Goal: Task Accomplishment & Management: Complete application form

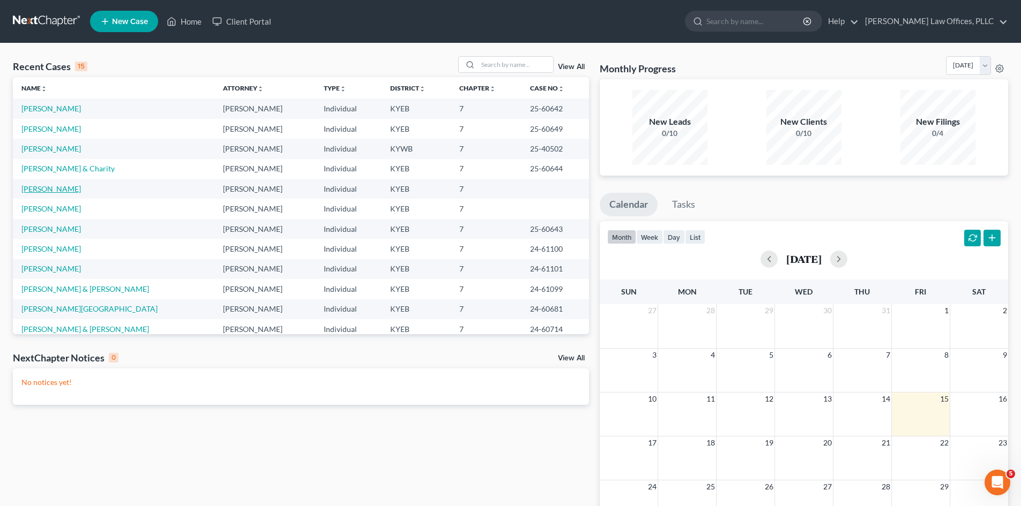
click at [53, 189] on link "[PERSON_NAME]" at bounding box center [50, 188] width 59 height 9
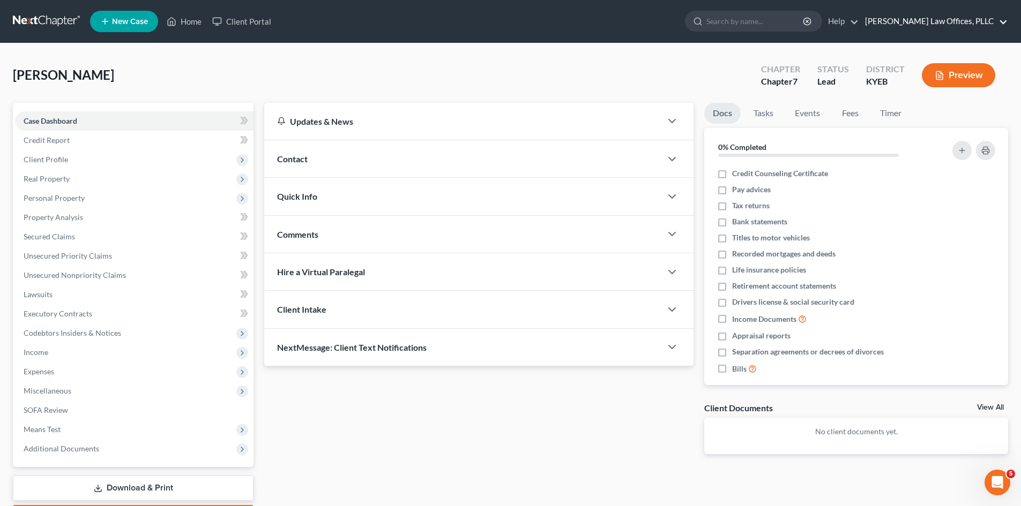
click at [915, 18] on link "[PERSON_NAME] Law Offices, PLLC" at bounding box center [933, 21] width 148 height 19
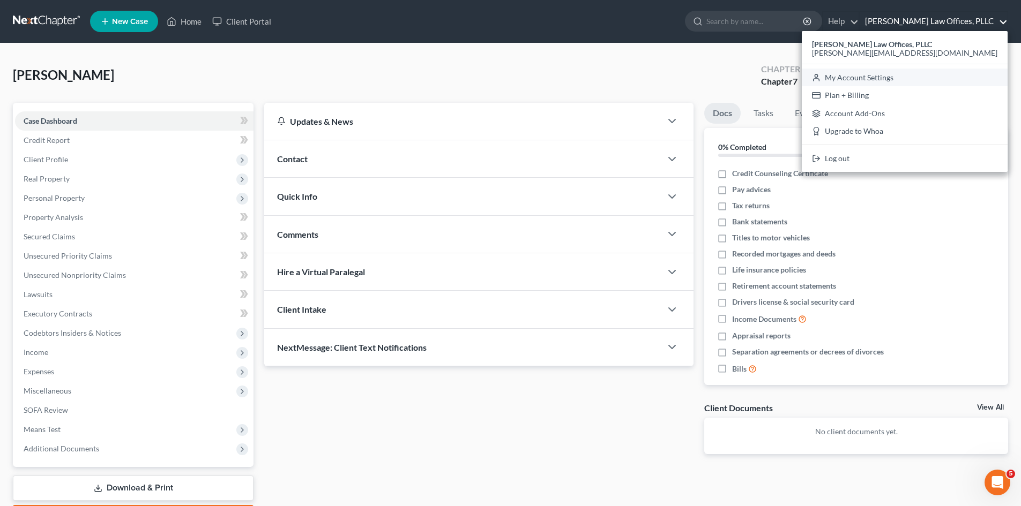
click at [915, 80] on link "My Account Settings" at bounding box center [905, 78] width 206 height 18
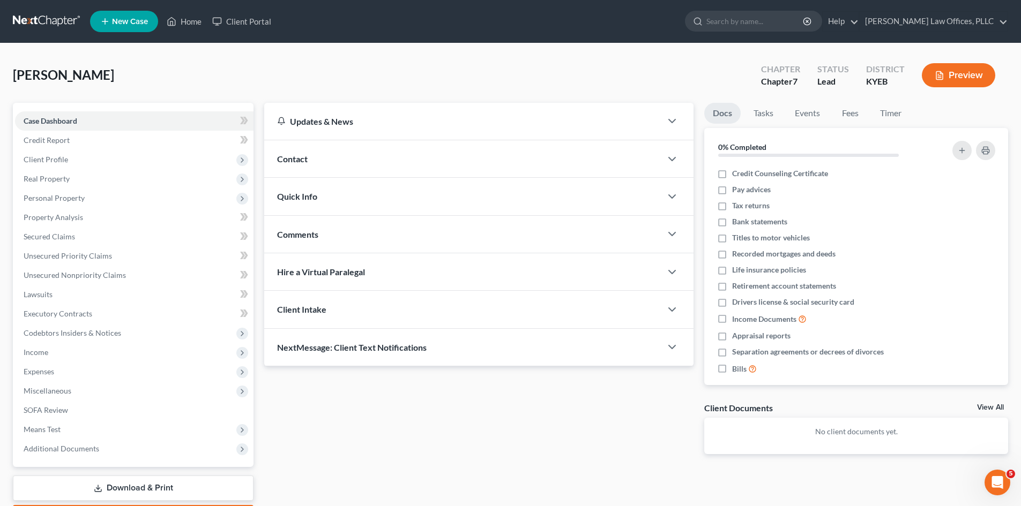
select select "24"
select select "18"
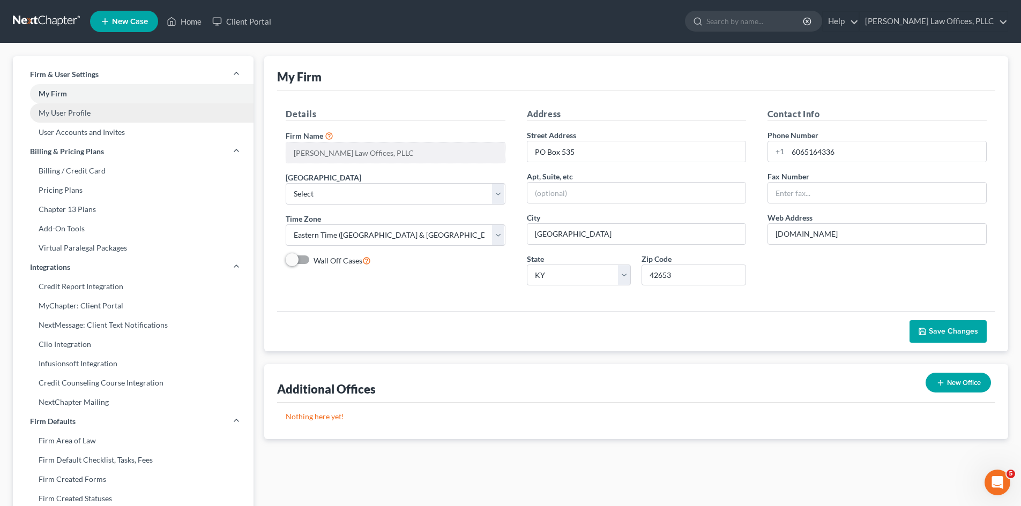
click at [65, 114] on link "My User Profile" at bounding box center [133, 112] width 241 height 19
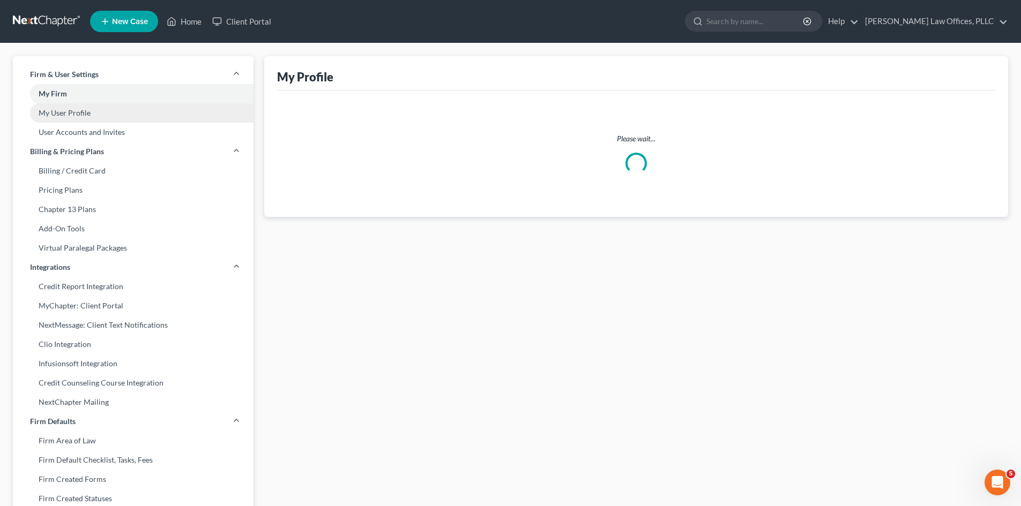
select select "18"
select select "33"
select select "attorney"
select select "0"
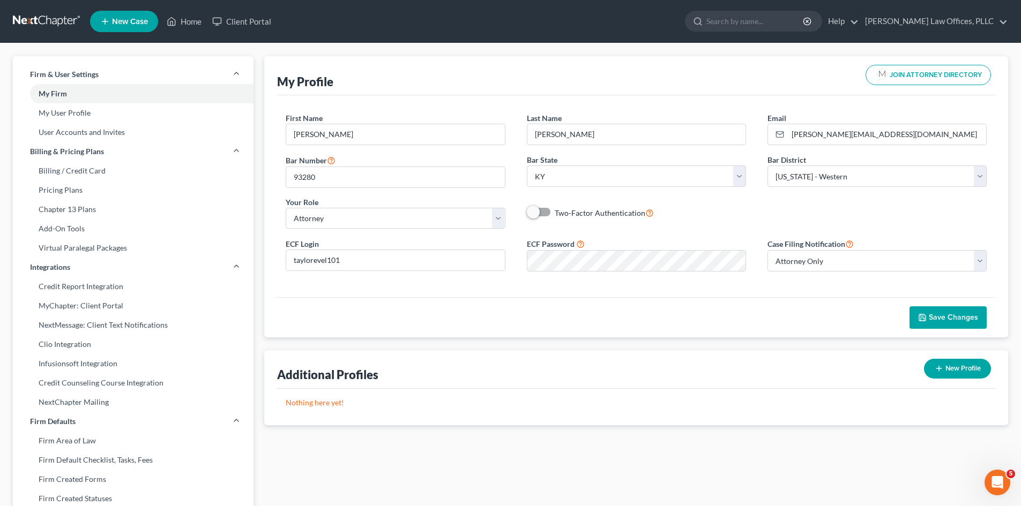
click at [959, 318] on span "Save Changes" at bounding box center [953, 317] width 49 height 9
click at [191, 21] on link "Home" at bounding box center [184, 21] width 46 height 19
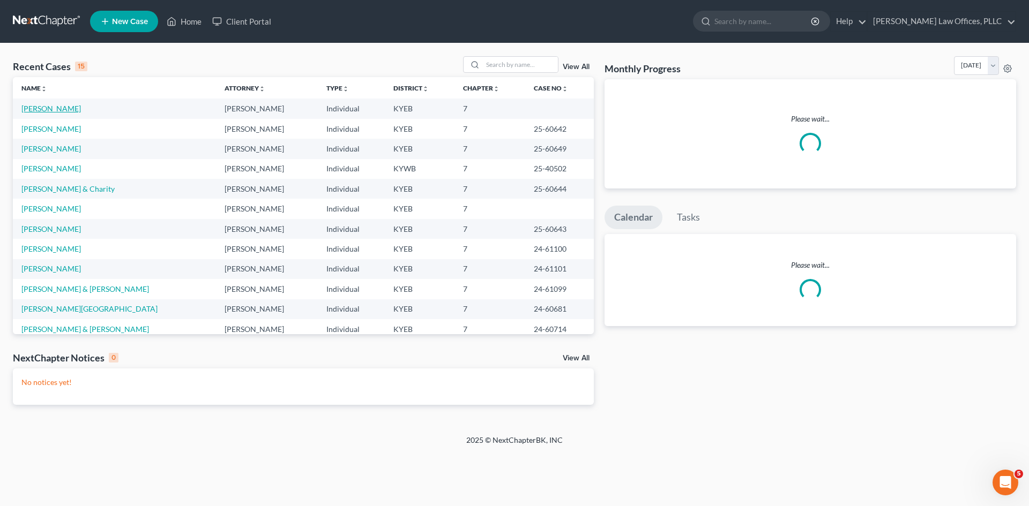
click at [53, 110] on link "[PERSON_NAME]" at bounding box center [50, 108] width 59 height 9
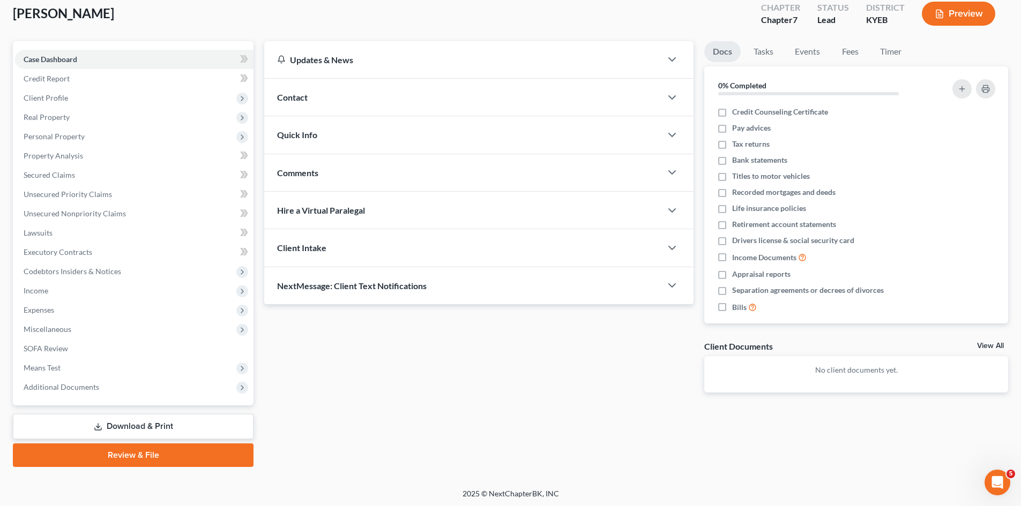
scroll to position [63, 0]
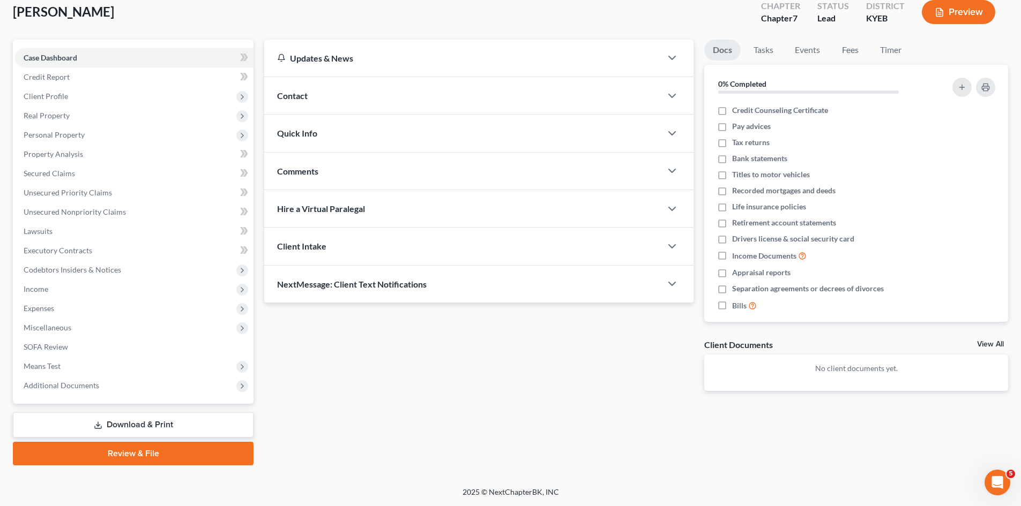
click at [160, 455] on link "Review & File" at bounding box center [133, 454] width 241 height 24
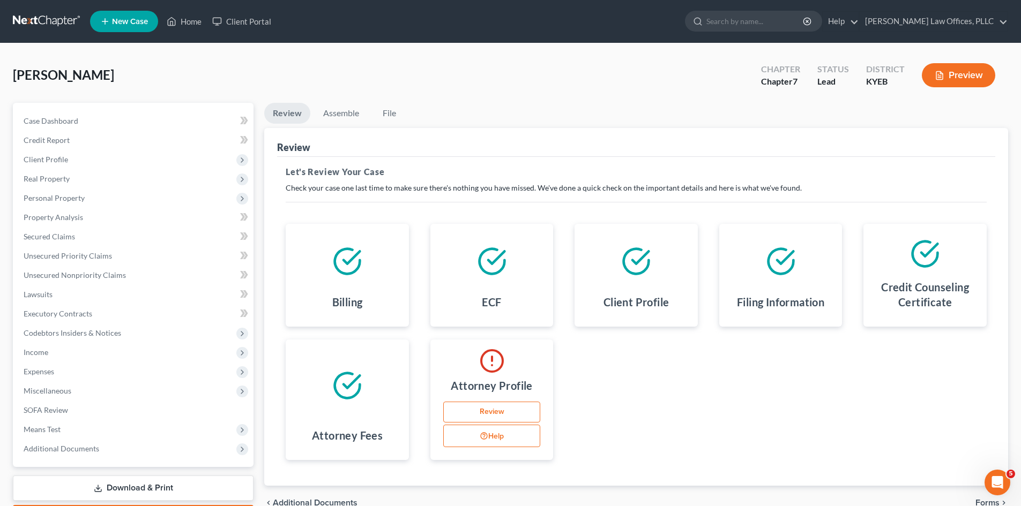
click at [494, 414] on link "Review" at bounding box center [492, 412] width 98 height 21
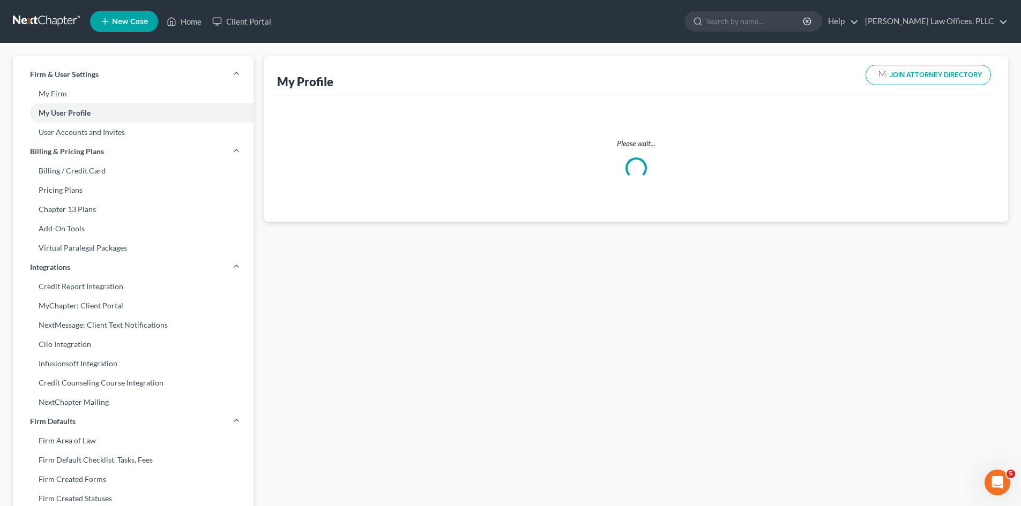
select select "18"
select select "33"
select select "attorney"
select select "0"
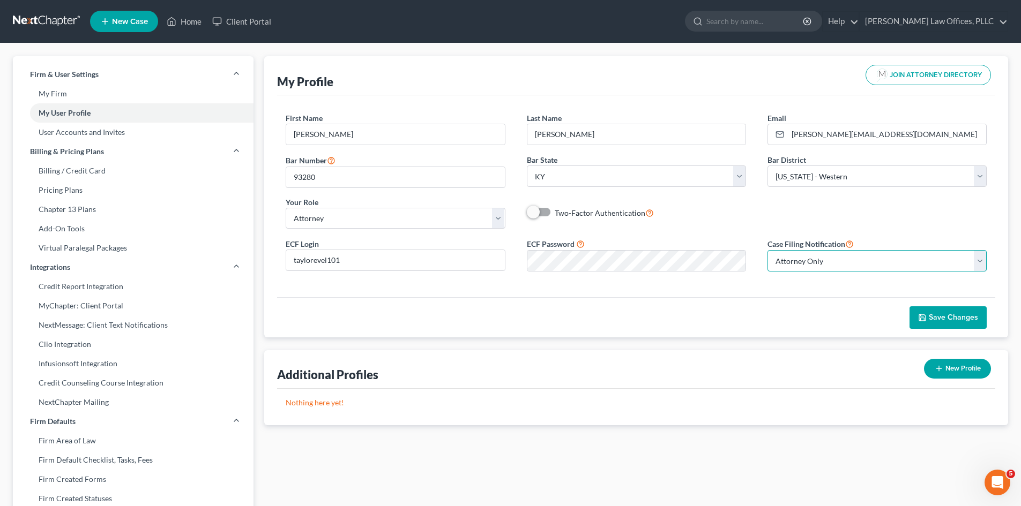
click at [818, 260] on select "Select Attorney Only Attorney And Other Other Only" at bounding box center [876, 260] width 219 height 21
click at [819, 223] on div "First Name * [PERSON_NAME] Name * [PERSON_NAME] Email * [PERSON_NAME][EMAIL_ADD…" at bounding box center [636, 175] width 722 height 125
click at [819, 179] on select "Select [US_STATE] - [GEOGRAPHIC_DATA] [US_STATE] - [GEOGRAPHIC_DATA][US_STATE] …" at bounding box center [876, 176] width 219 height 21
select select "32"
click at [767, 166] on select "Select [US_STATE] - [GEOGRAPHIC_DATA] [US_STATE] - [GEOGRAPHIC_DATA][US_STATE] …" at bounding box center [876, 176] width 219 height 21
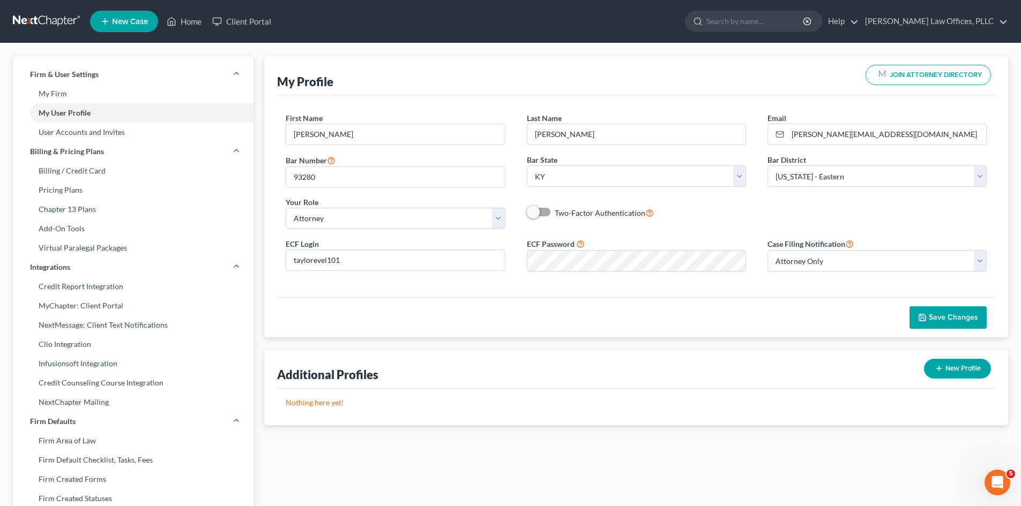
click at [784, 204] on div "First Name * [PERSON_NAME] Name * [PERSON_NAME] Email * [PERSON_NAME][EMAIL_ADD…" at bounding box center [636, 175] width 722 height 125
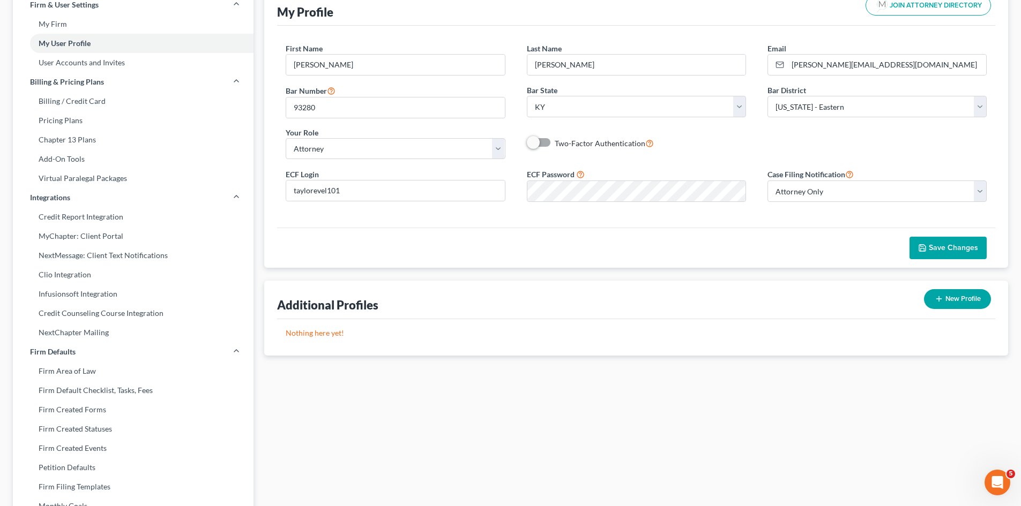
scroll to position [143, 0]
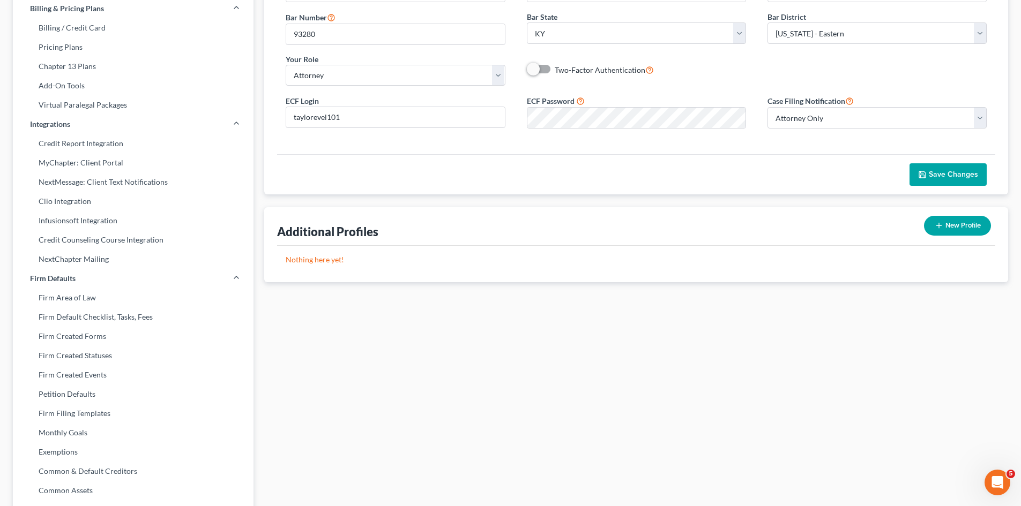
click at [957, 178] on span "Save Changes" at bounding box center [953, 174] width 49 height 9
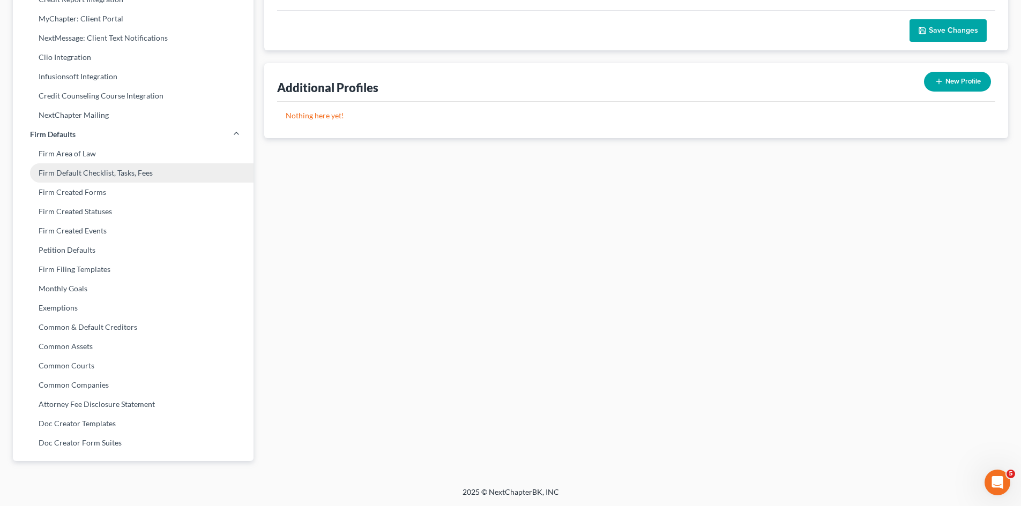
scroll to position [0, 0]
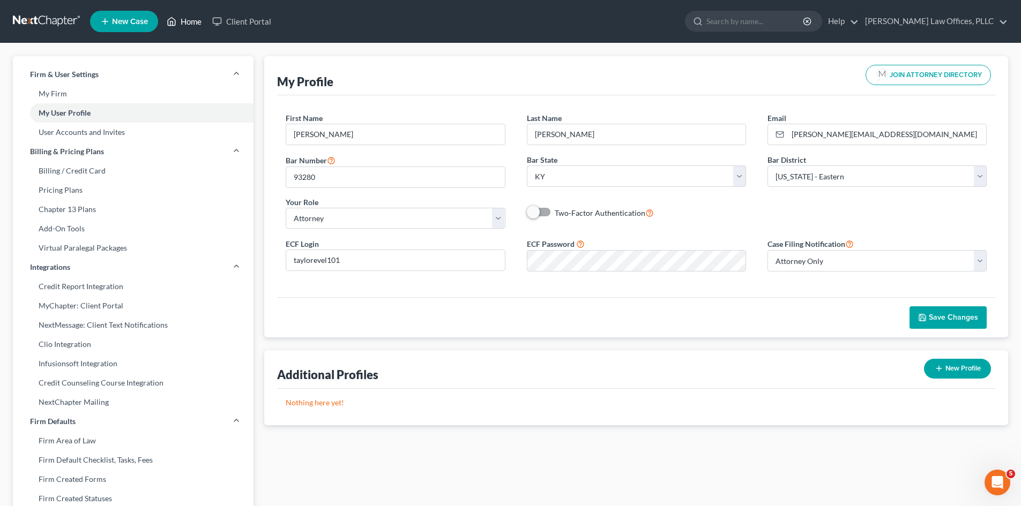
click at [183, 21] on link "Home" at bounding box center [184, 21] width 46 height 19
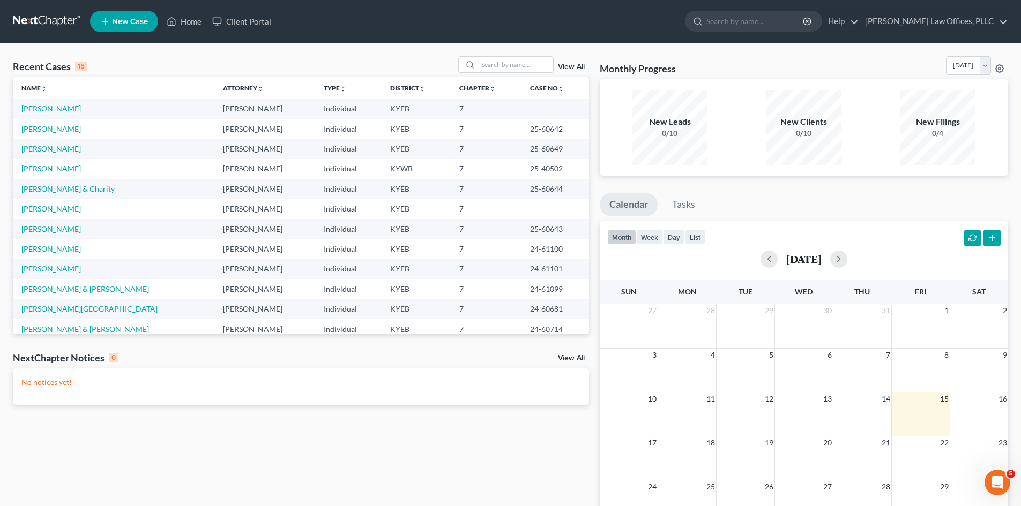
click at [57, 107] on link "[PERSON_NAME]" at bounding box center [50, 108] width 59 height 9
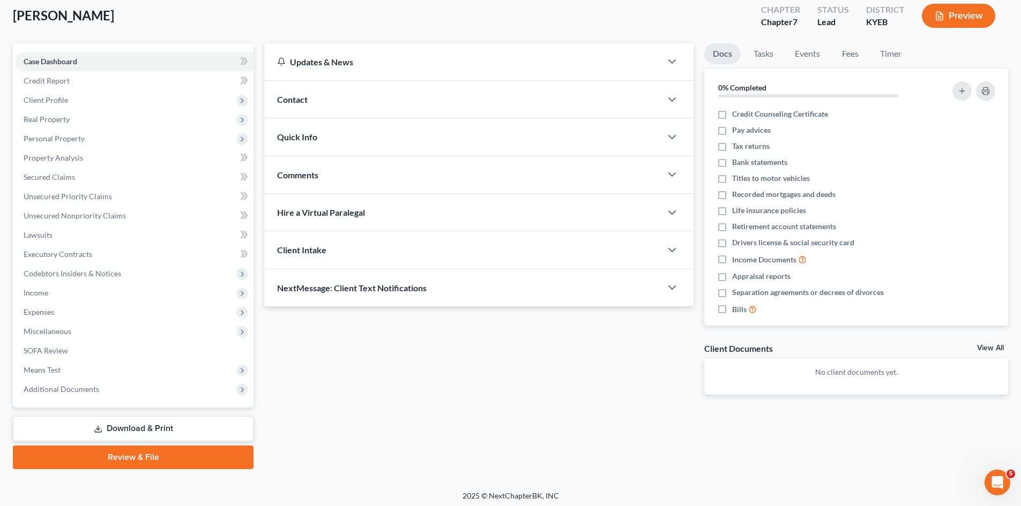
scroll to position [63, 0]
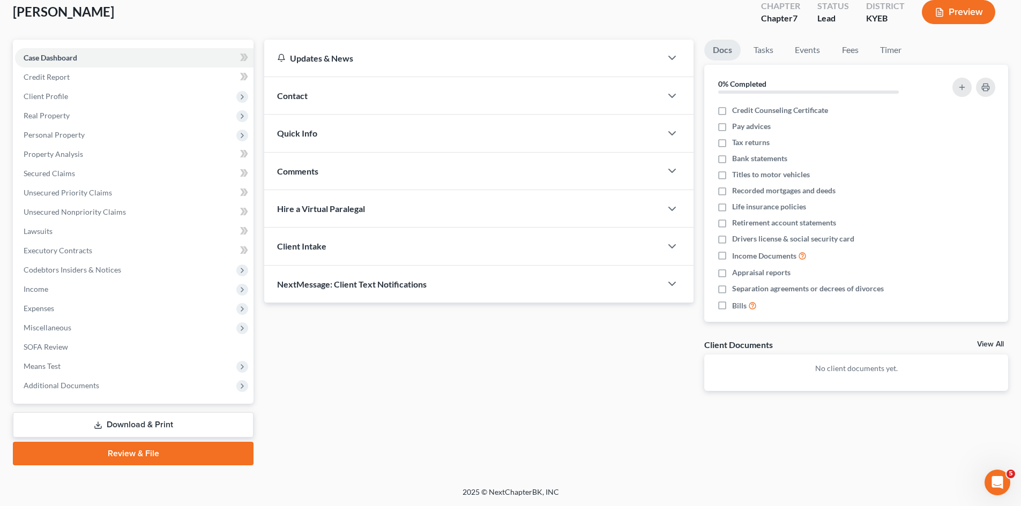
click at [166, 457] on link "Review & File" at bounding box center [133, 454] width 241 height 24
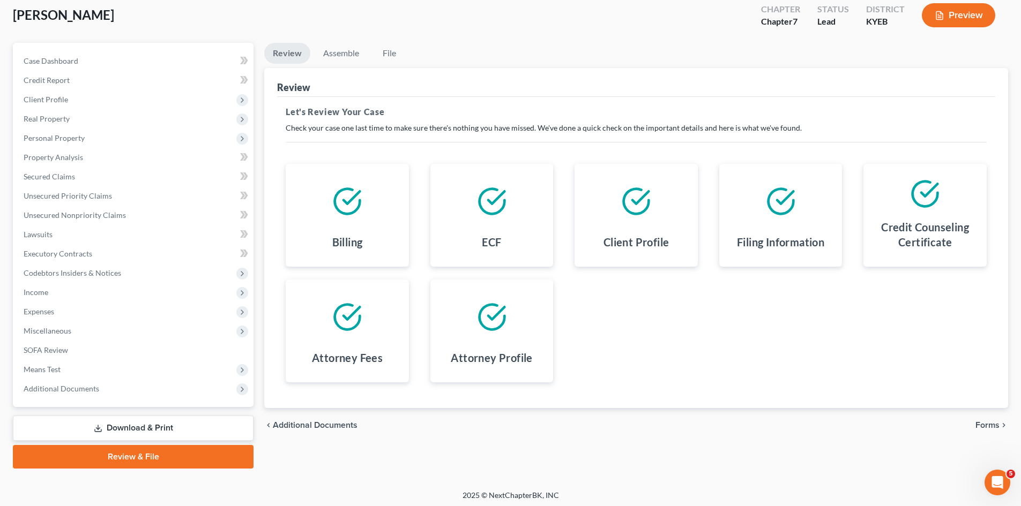
scroll to position [63, 0]
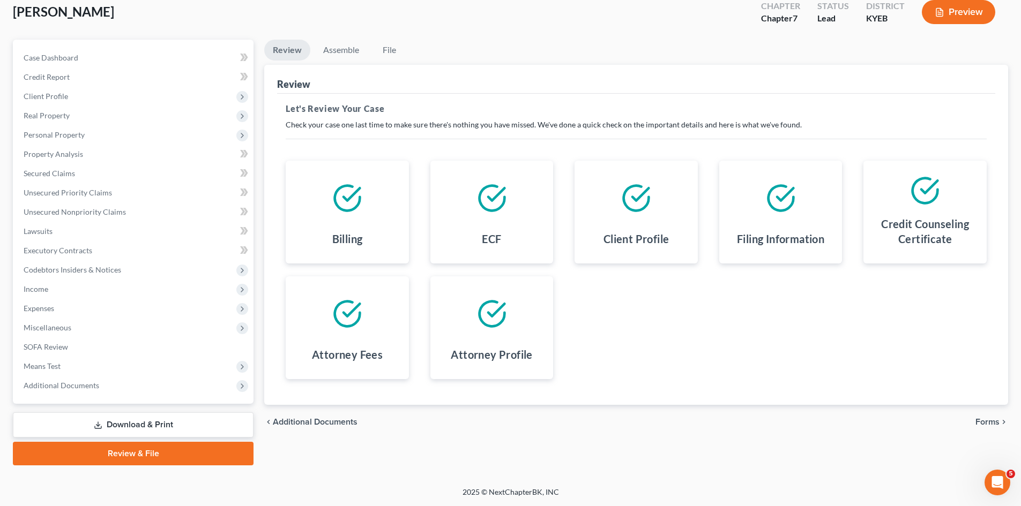
click at [985, 420] on span "Forms" at bounding box center [987, 422] width 24 height 9
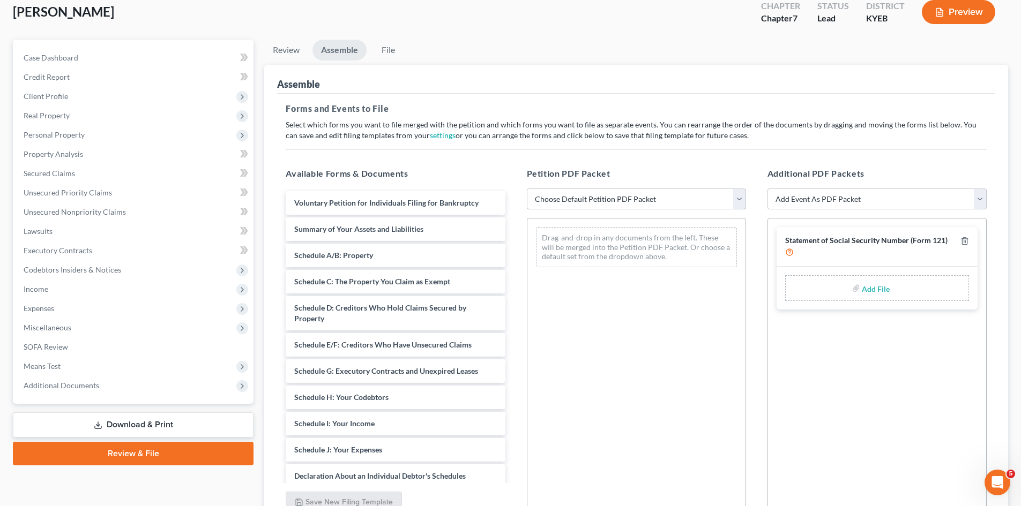
click at [623, 203] on select "Choose Default Petition PDF Packet Complete Bankruptcy Petition (all forms and …" at bounding box center [636, 199] width 219 height 21
select select "0"
click at [527, 189] on select "Choose Default Petition PDF Packet Complete Bankruptcy Petition (all forms and …" at bounding box center [636, 199] width 219 height 21
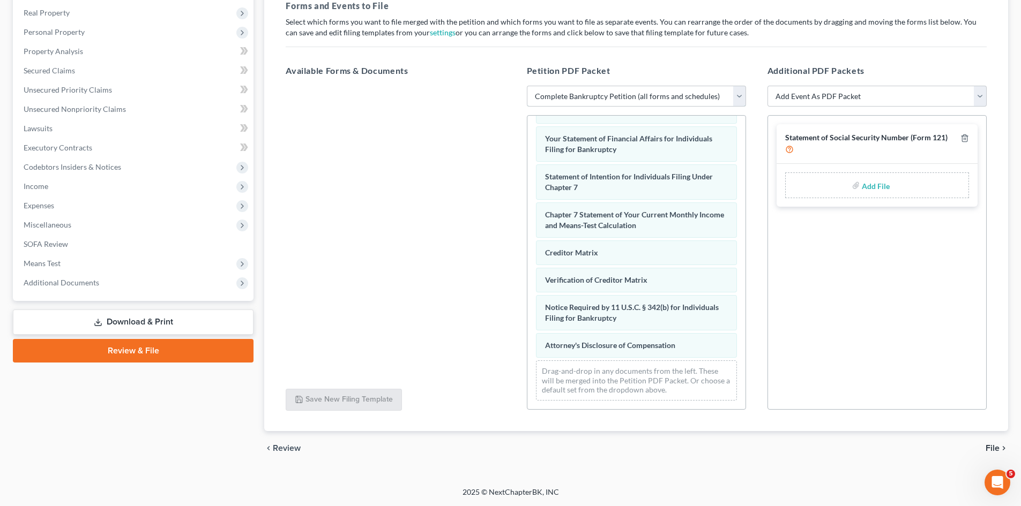
scroll to position [0, 0]
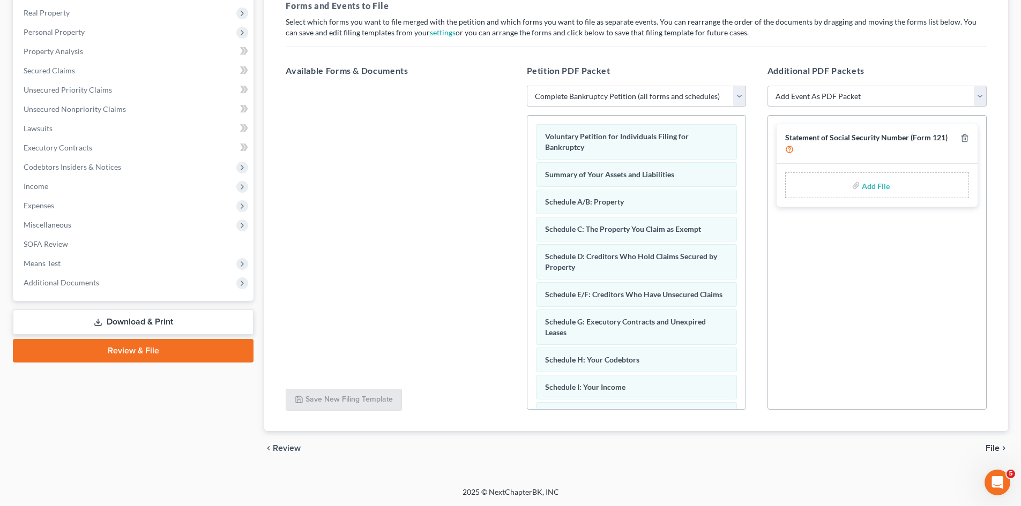
click at [863, 88] on select "Add Event As PDF Packet Amended Schedules A-H, Mailing Matrix Amended Statement…" at bounding box center [876, 96] width 219 height 21
click at [883, 56] on div "Additional PDF Packets Add Event As PDF Packet Amended Schedules A-H, Mailing M…" at bounding box center [877, 237] width 241 height 363
click at [995, 450] on span "File" at bounding box center [992, 448] width 14 height 9
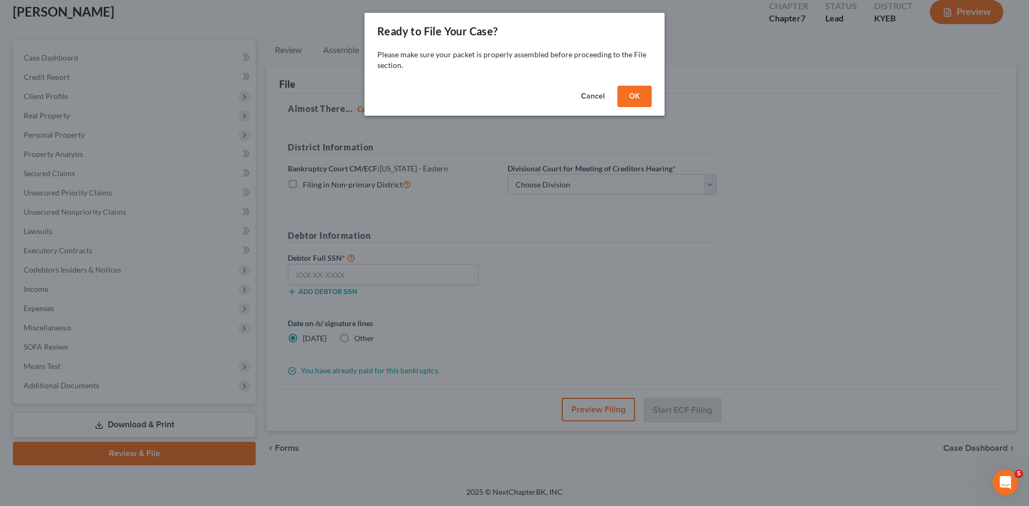
click at [639, 98] on button "OK" at bounding box center [634, 96] width 34 height 21
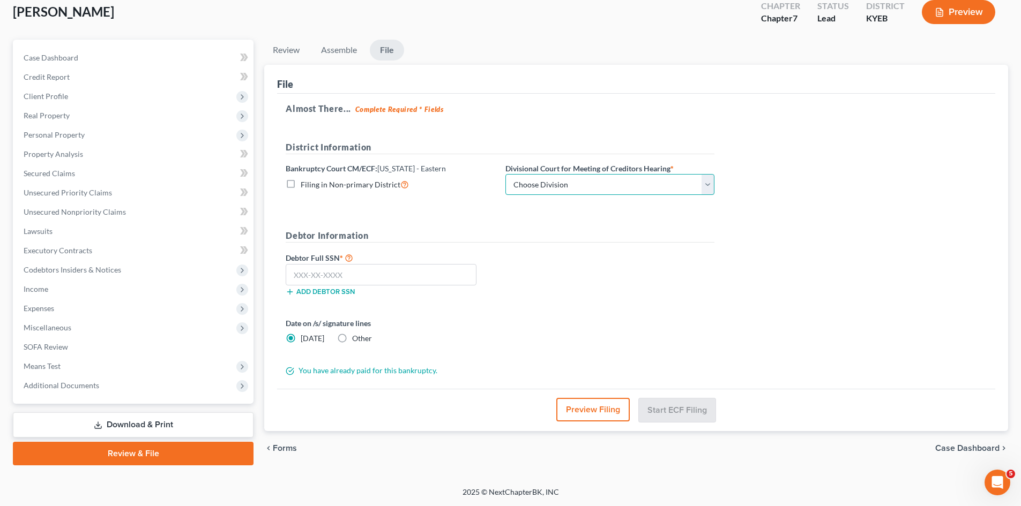
click at [571, 184] on select "Choose Division Ashland [GEOGRAPHIC_DATA] [GEOGRAPHIC_DATA] [GEOGRAPHIC_DATA] […" at bounding box center [609, 184] width 209 height 21
select select "4"
click at [505, 174] on select "Choose Division Ashland [GEOGRAPHIC_DATA] [GEOGRAPHIC_DATA] [GEOGRAPHIC_DATA] […" at bounding box center [609, 184] width 209 height 21
click at [379, 280] on input "text" at bounding box center [381, 274] width 191 height 21
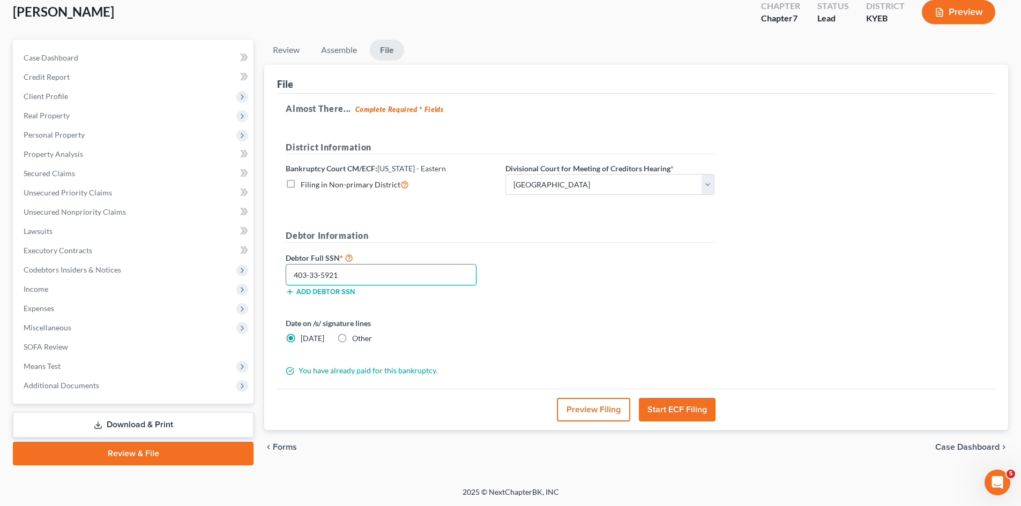
type input "403-33-5921"
click at [692, 416] on button "Start ECF Filing" at bounding box center [677, 410] width 77 height 24
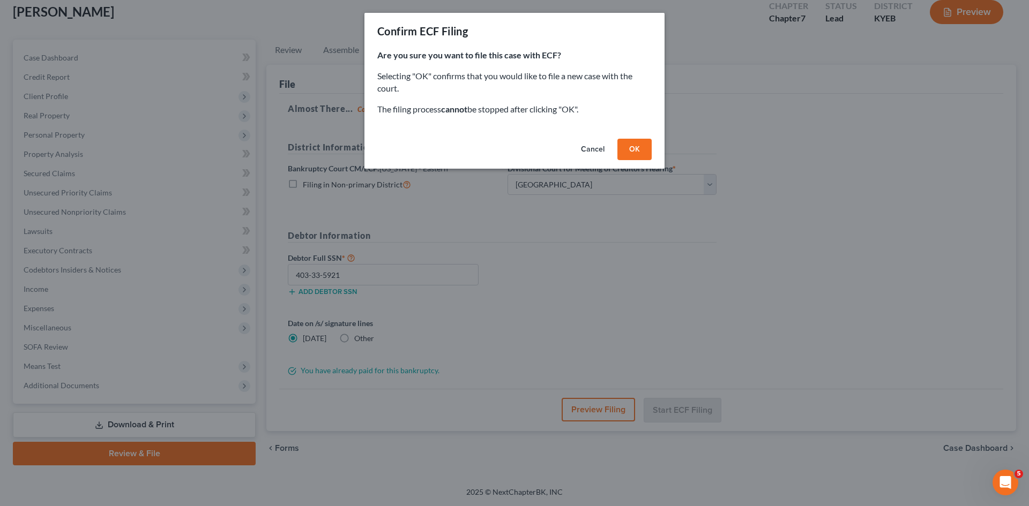
click at [633, 152] on button "OK" at bounding box center [634, 149] width 34 height 21
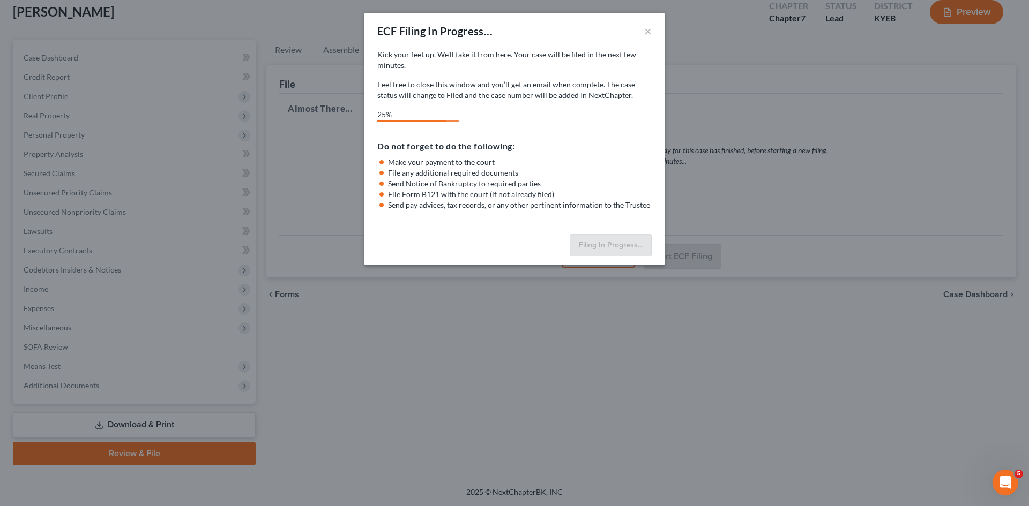
select select "4"
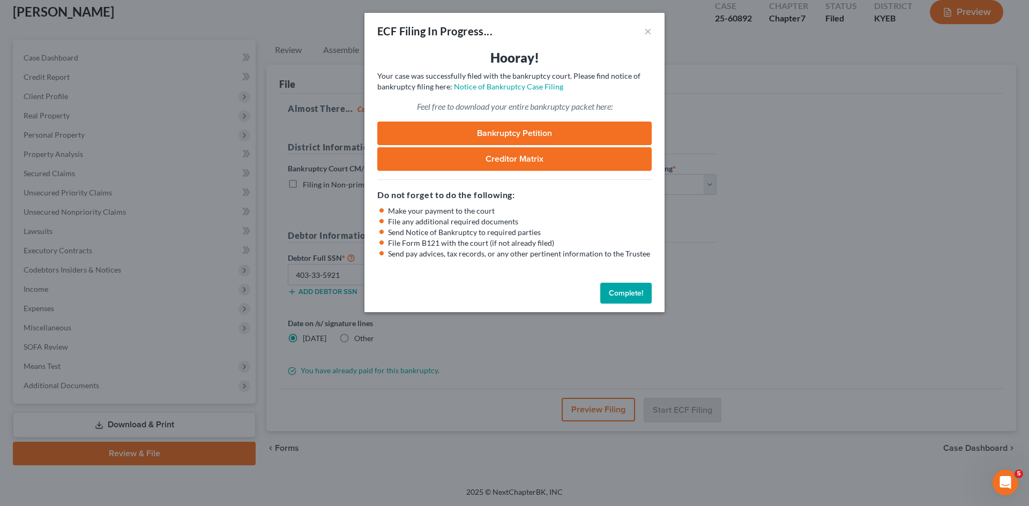
click at [700, 358] on div "ECF Filing In Progress... × Hooray! Your case was successfully filed with the b…" at bounding box center [514, 253] width 1029 height 506
click at [648, 36] on button "×" at bounding box center [648, 31] width 8 height 13
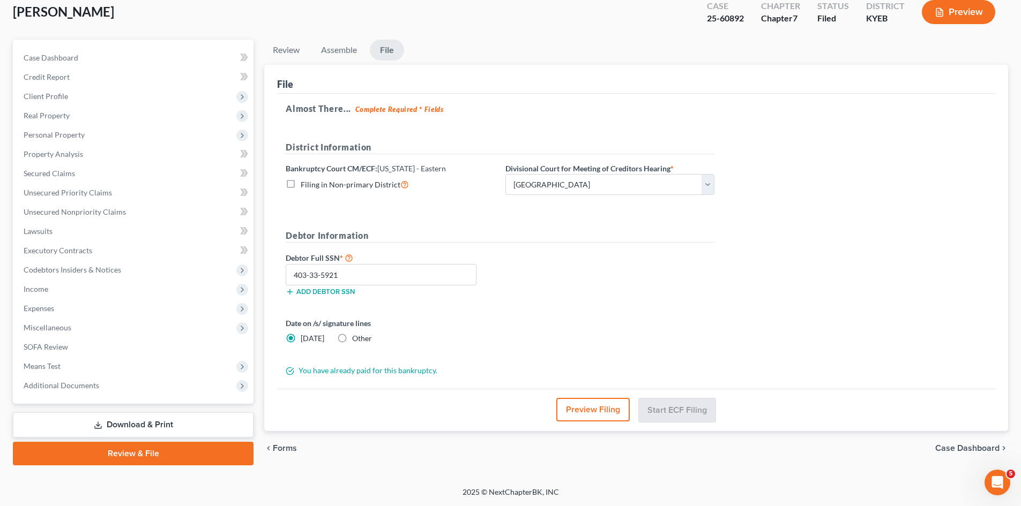
click at [138, 427] on link "Download & Print" at bounding box center [133, 425] width 241 height 25
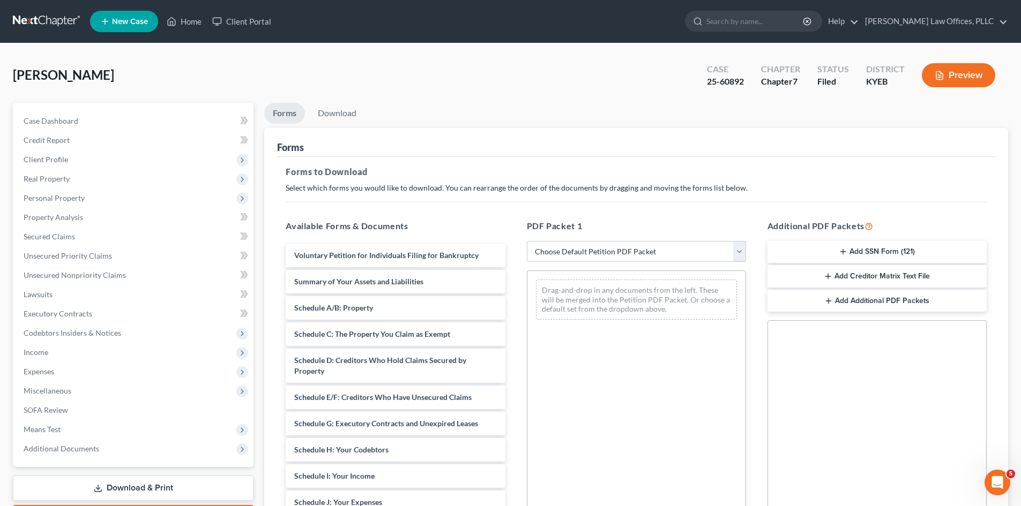
click at [912, 253] on button "Add SSN Form (121)" at bounding box center [876, 252] width 219 height 23
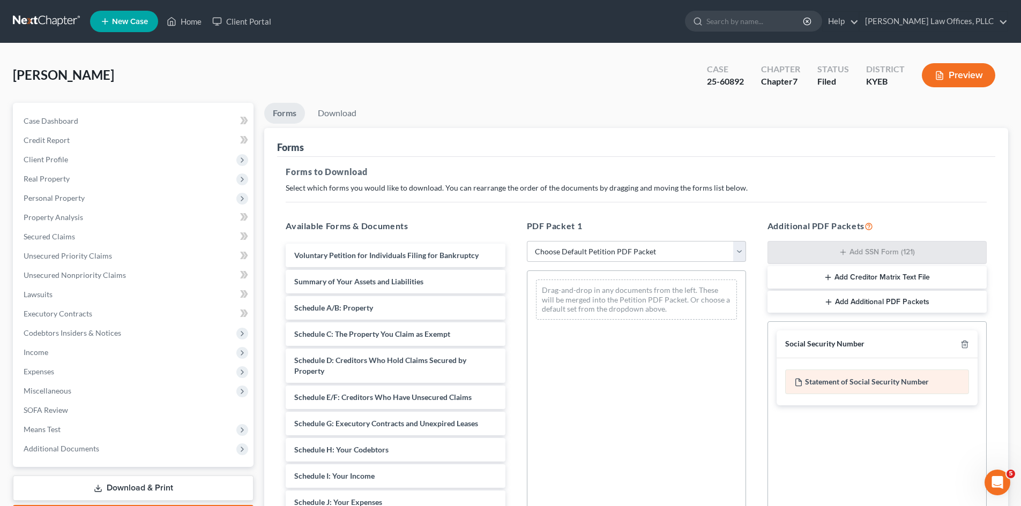
click at [884, 384] on div "Statement of Social Security Number" at bounding box center [877, 382] width 184 height 25
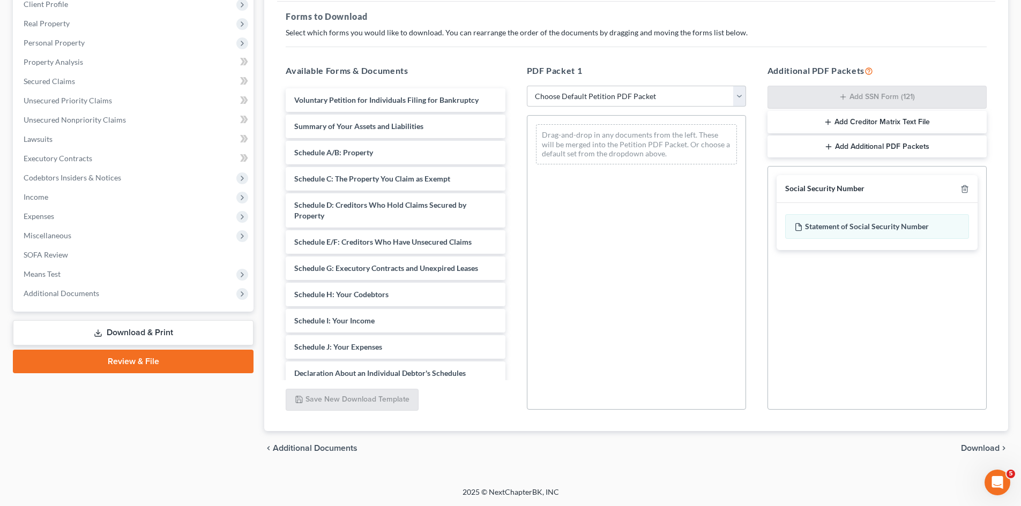
click at [987, 446] on span "Download" at bounding box center [980, 448] width 39 height 9
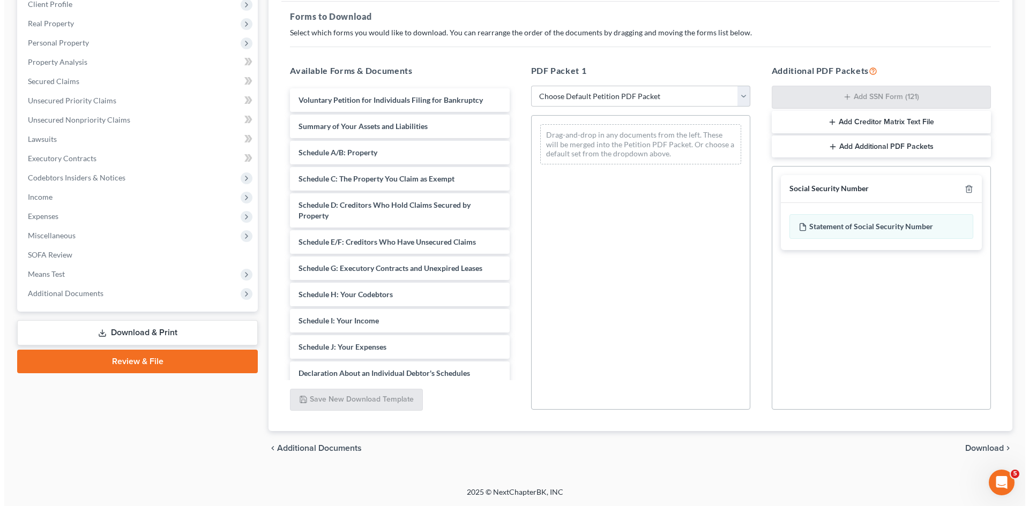
scroll to position [63, 0]
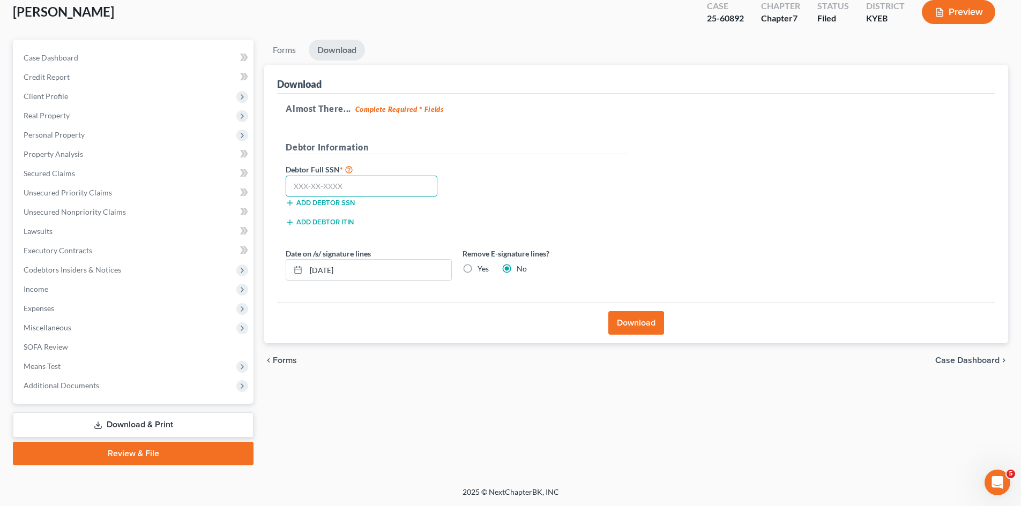
click at [357, 181] on input "text" at bounding box center [362, 186] width 152 height 21
click at [342, 179] on input "text" at bounding box center [362, 186] width 152 height 21
type input "403-33-5921"
click at [627, 321] on button "Download" at bounding box center [636, 323] width 56 height 24
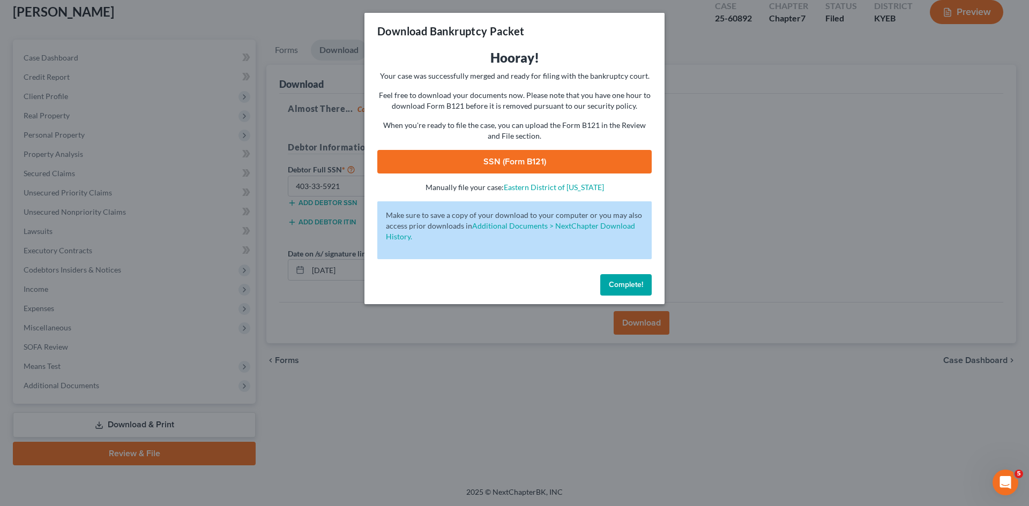
click at [538, 160] on link "SSN (Form B121)" at bounding box center [514, 162] width 274 height 24
